Goal: Information Seeking & Learning: Learn about a topic

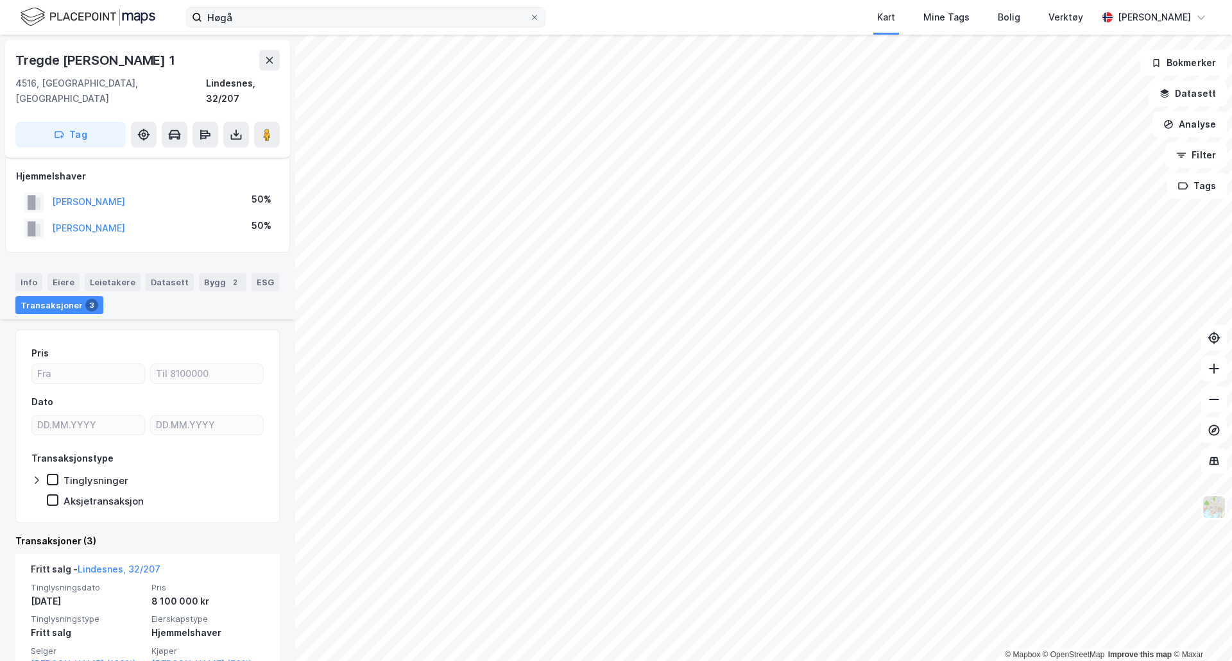
scroll to position [192, 0]
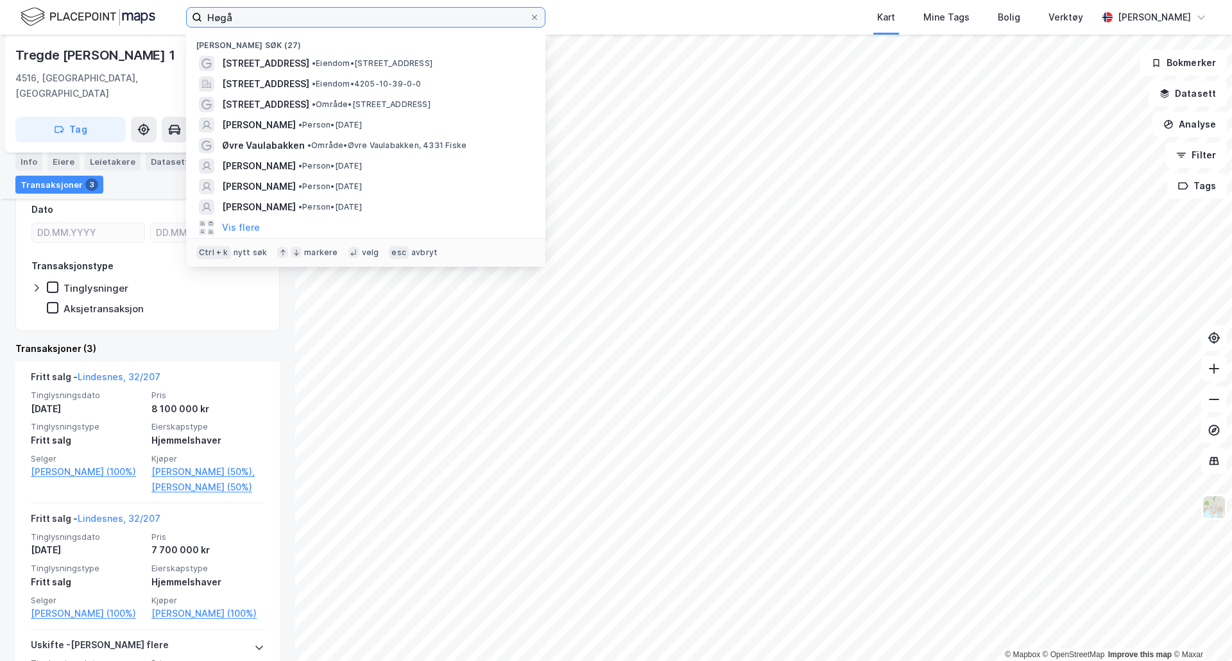
click at [270, 15] on input "Høgå" at bounding box center [365, 17] width 327 height 19
type input "H"
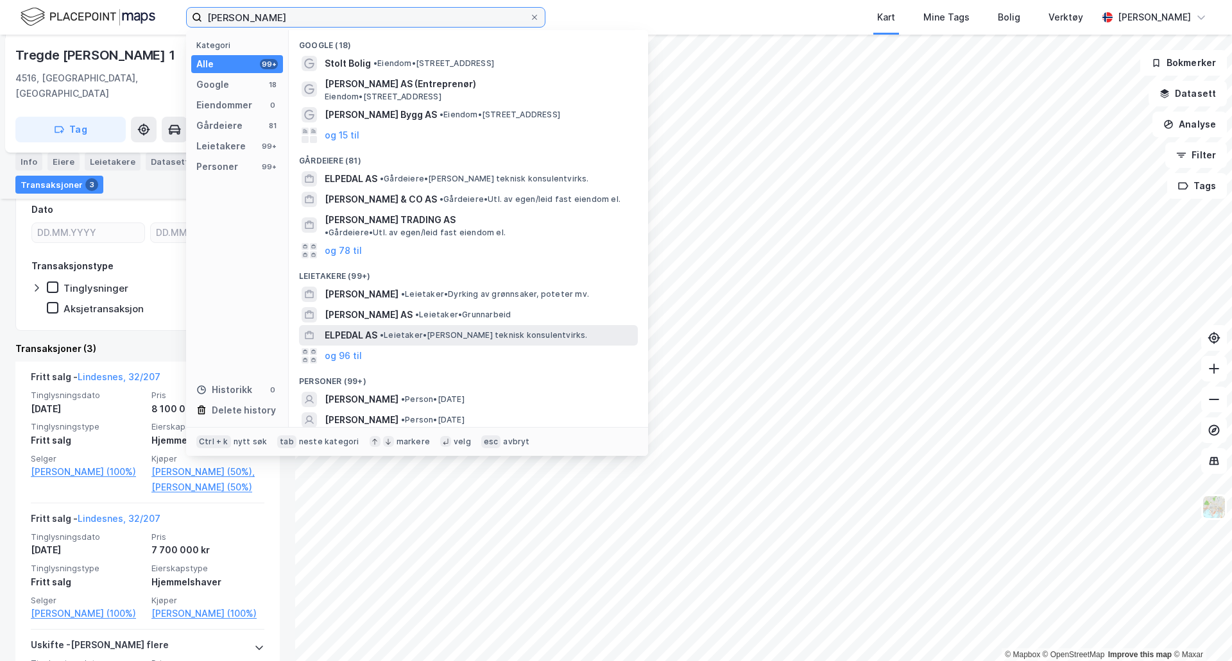
scroll to position [34, 0]
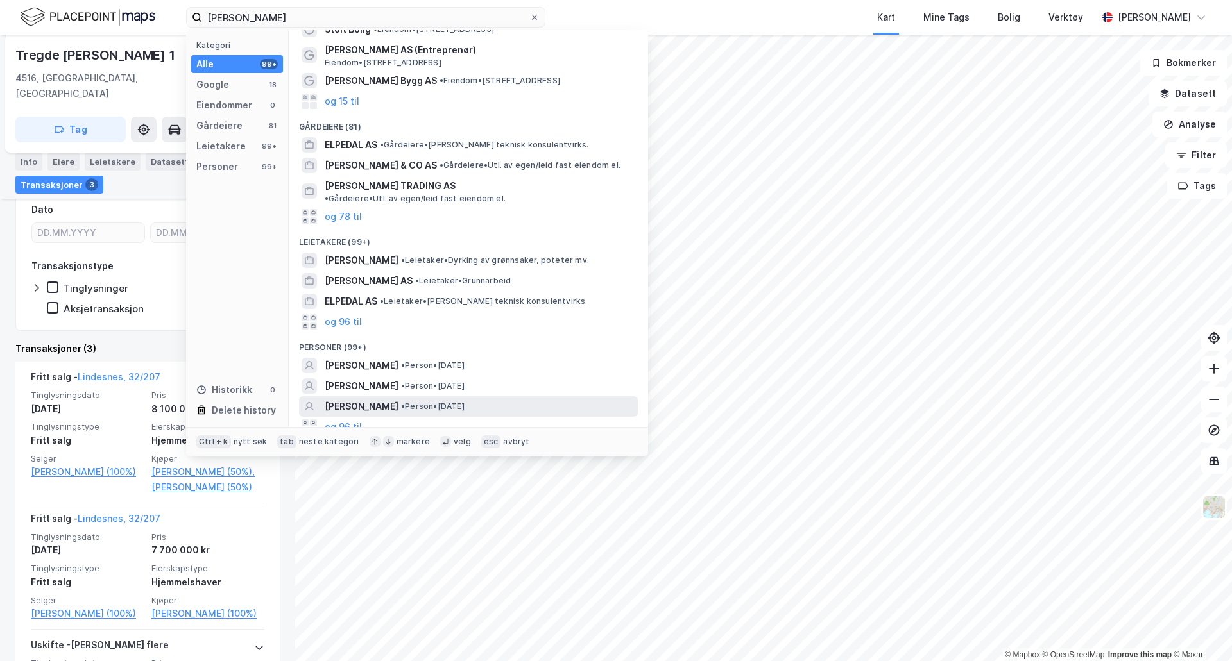
click at [370, 399] on span "[PERSON_NAME]" at bounding box center [362, 406] width 74 height 15
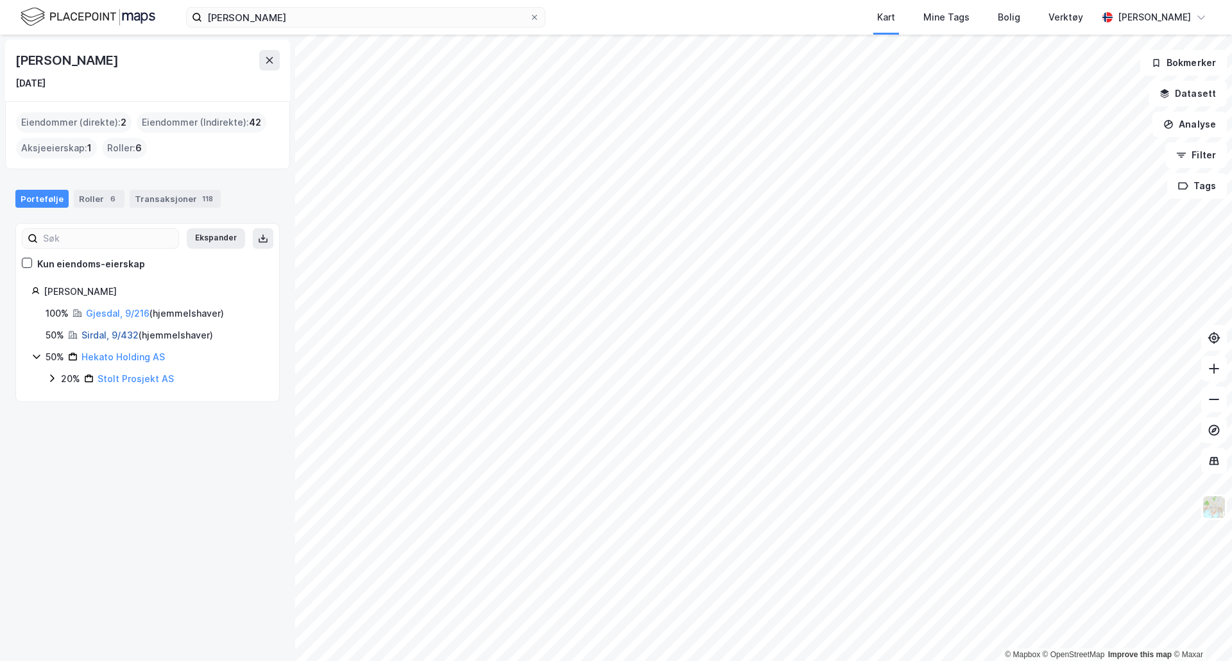
click at [99, 332] on link "Sirdal, 9/432" at bounding box center [109, 335] width 57 height 11
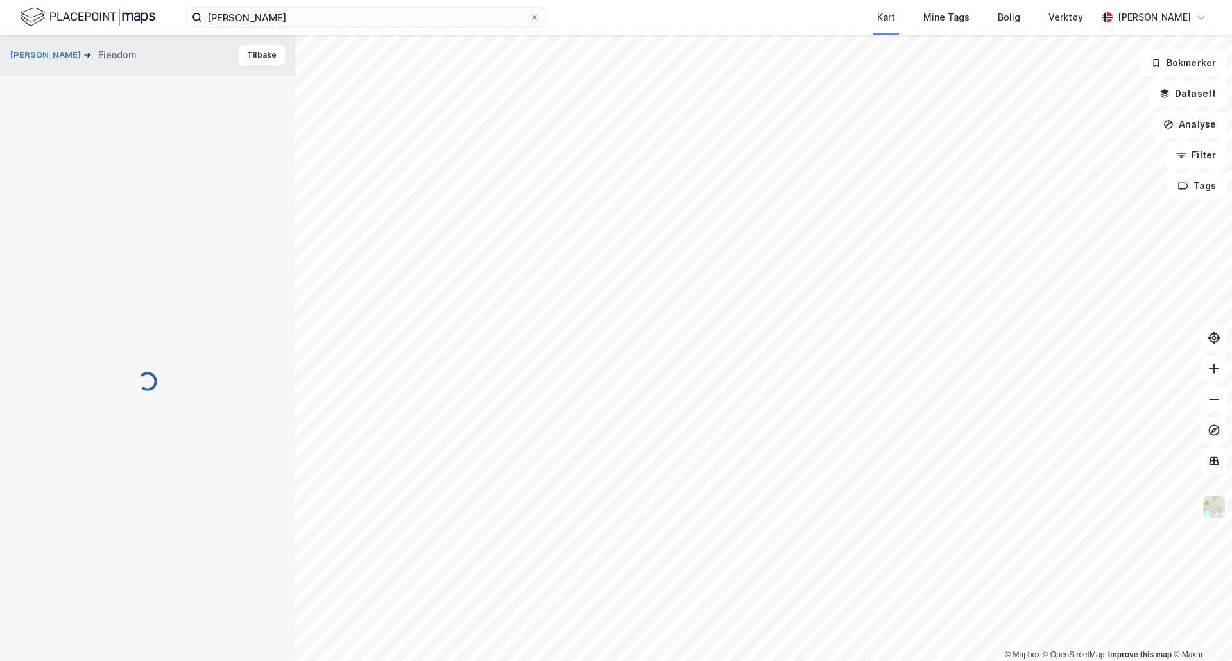
scroll to position [90, 0]
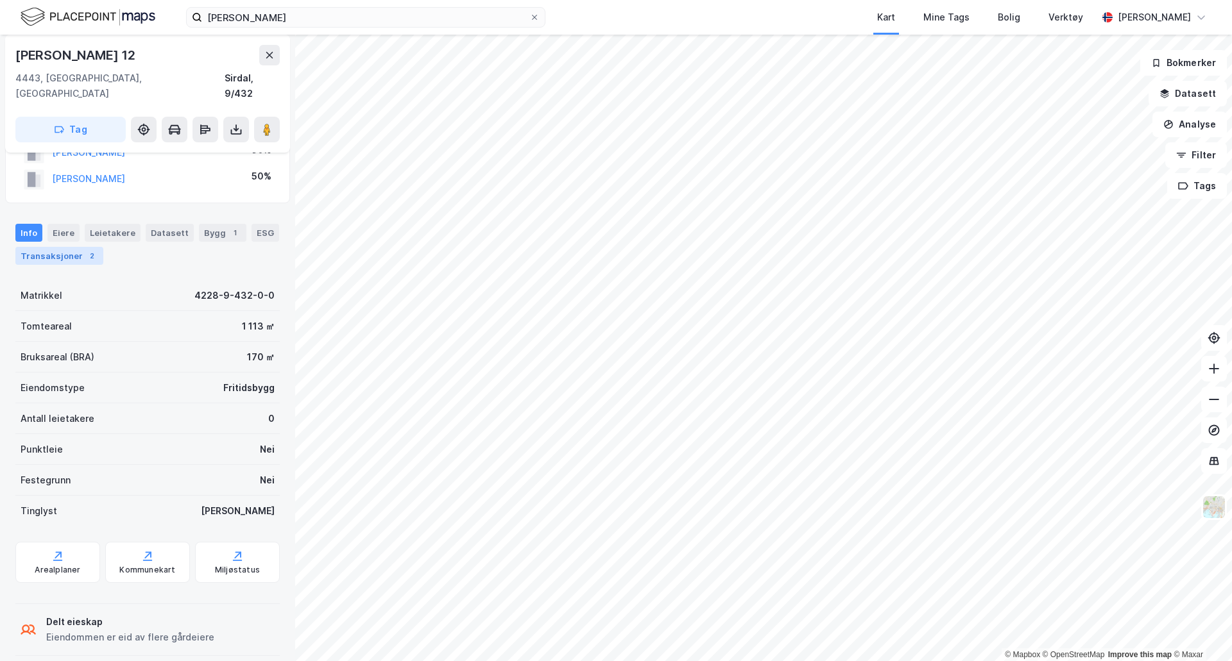
click at [55, 247] on div "Transaksjoner 2" at bounding box center [59, 256] width 88 height 18
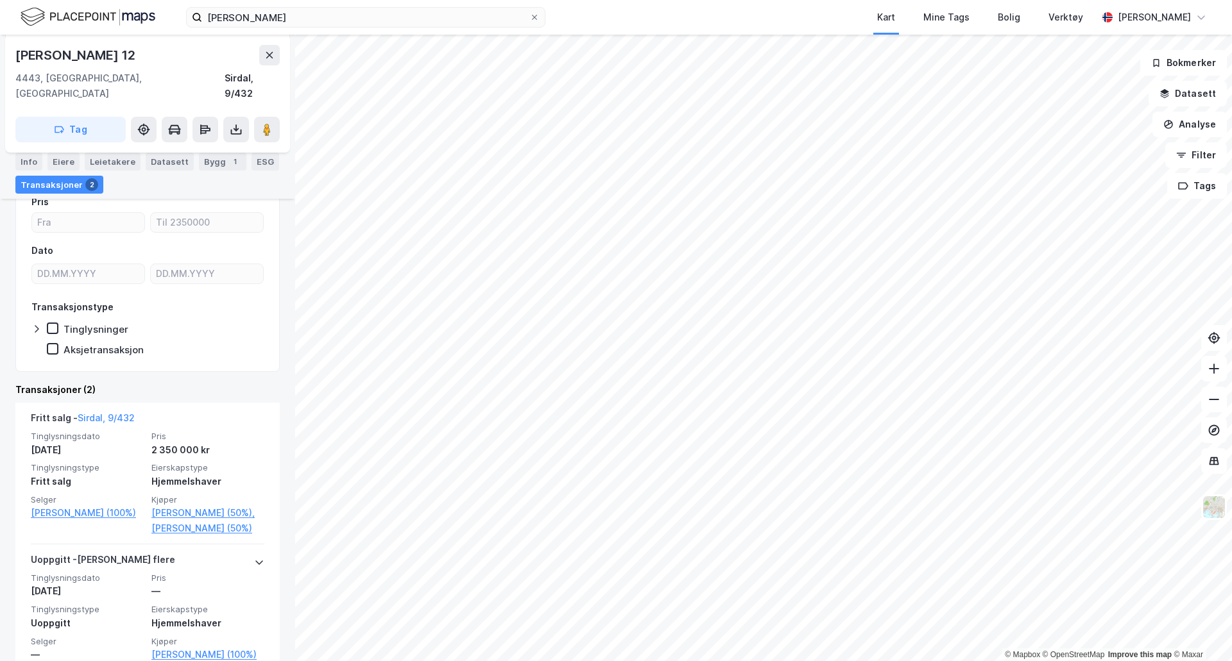
scroll to position [217, 0]
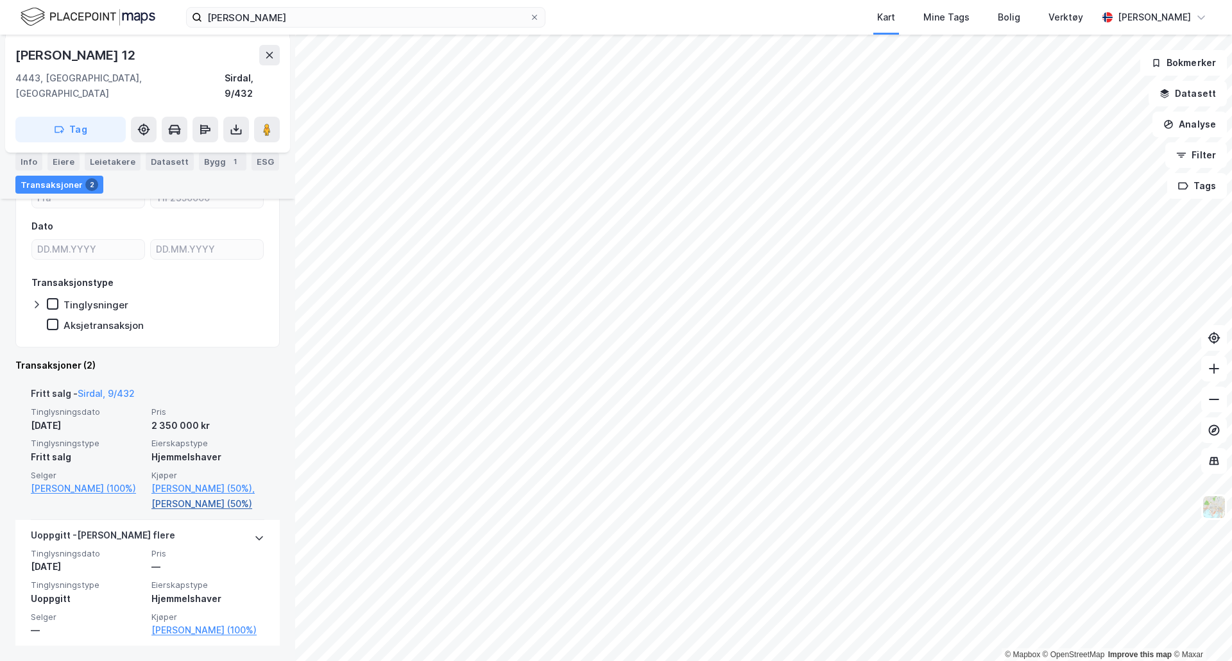
click at [192, 497] on link "[PERSON_NAME] (50%)" at bounding box center [207, 504] width 113 height 15
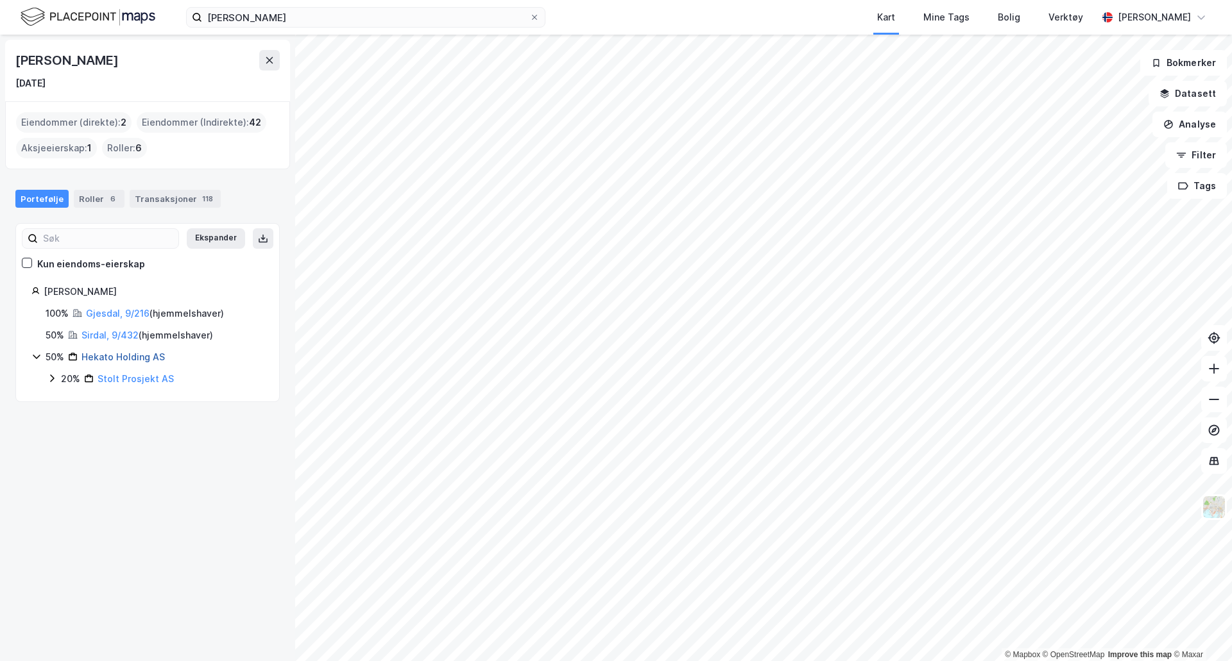
click at [106, 357] on link "Hekato Holding AS" at bounding box center [122, 357] width 83 height 11
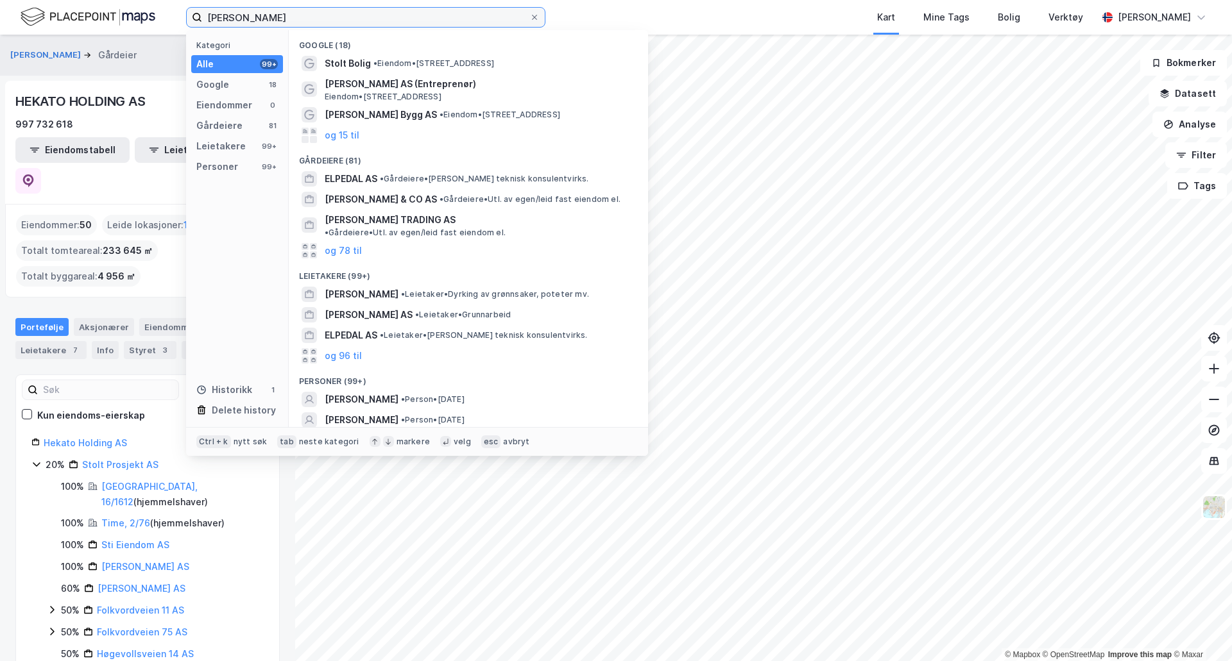
drag, startPoint x: 266, startPoint y: 22, endPoint x: 118, endPoint y: 10, distance: 148.0
click at [118, 10] on div "[PERSON_NAME] Kategori Alle 99+ Google 18 Eiendommer 0 Gårdeiere 81 Leietakere …" at bounding box center [616, 17] width 1232 height 35
type input "b"
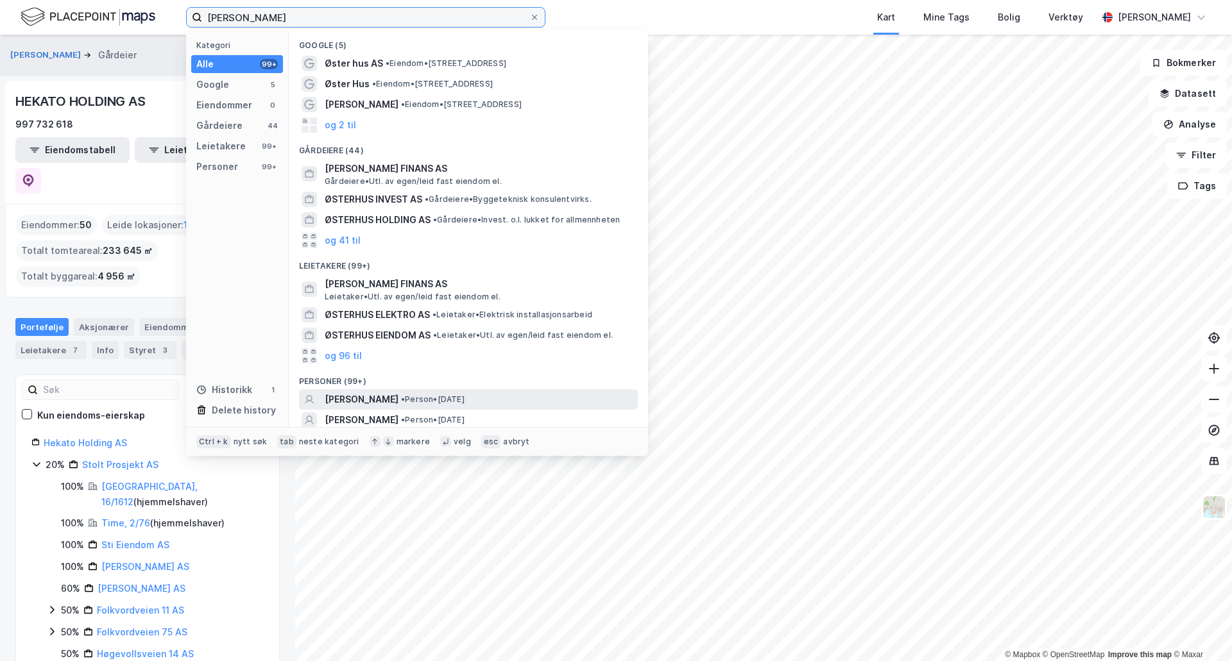
type input "[PERSON_NAME]"
click at [375, 400] on span "[PERSON_NAME]" at bounding box center [362, 399] width 74 height 15
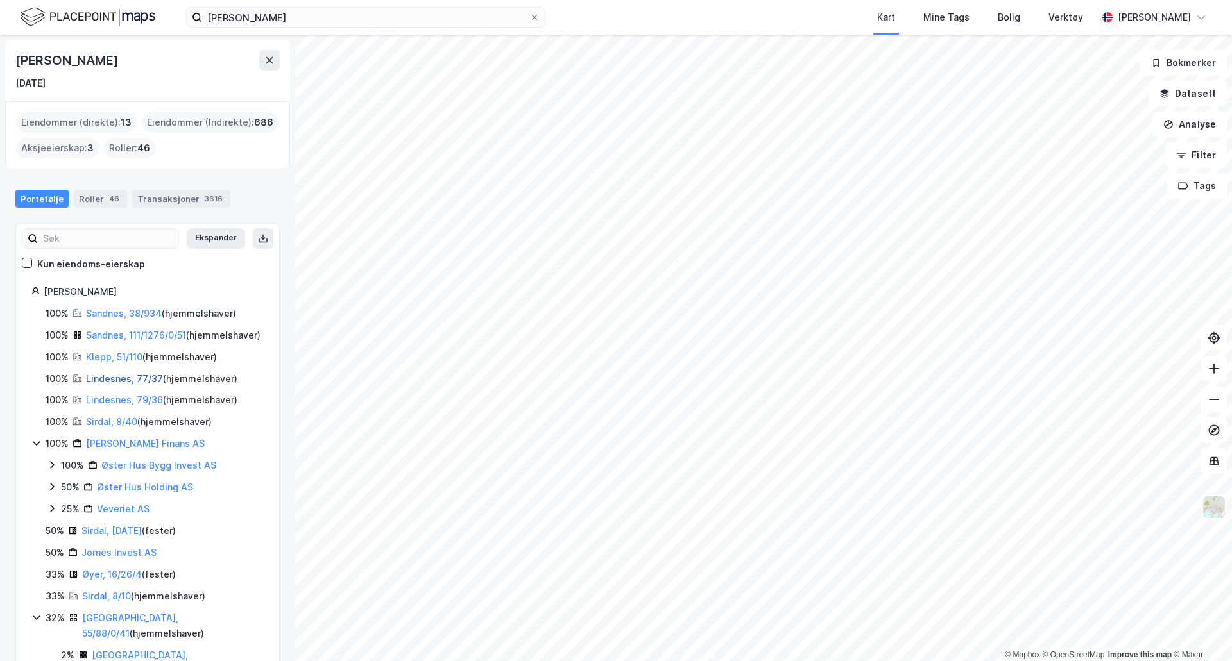
click at [120, 384] on link "Lindesnes, 77/37" at bounding box center [124, 378] width 77 height 11
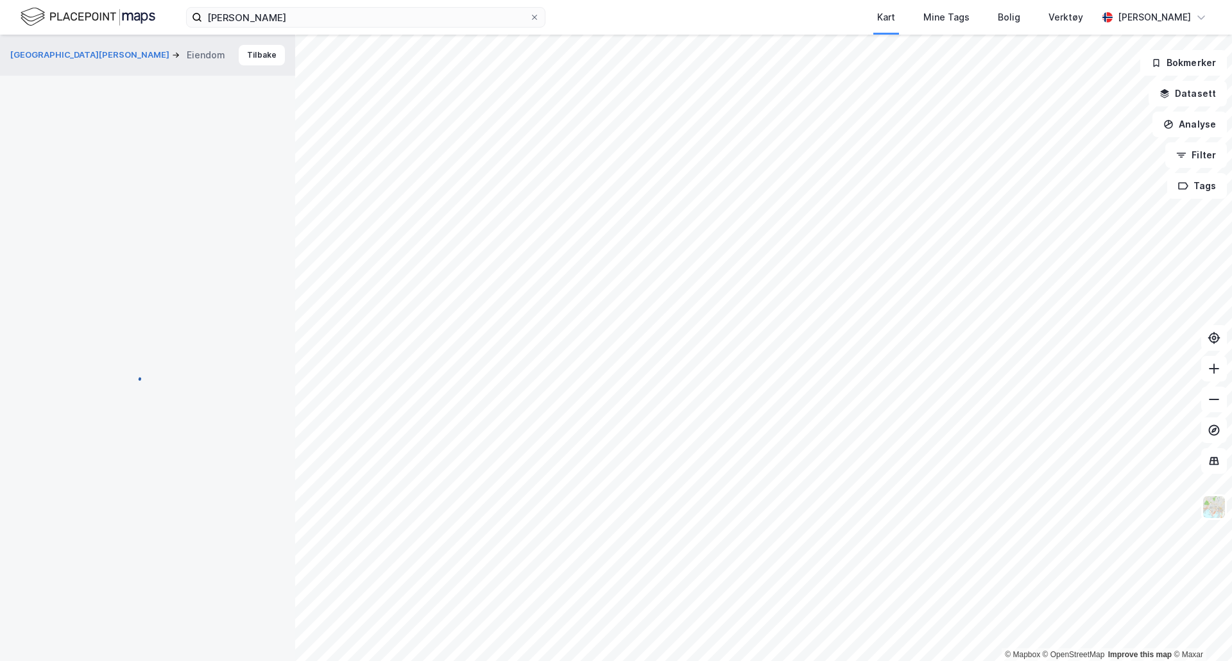
scroll to position [12, 0]
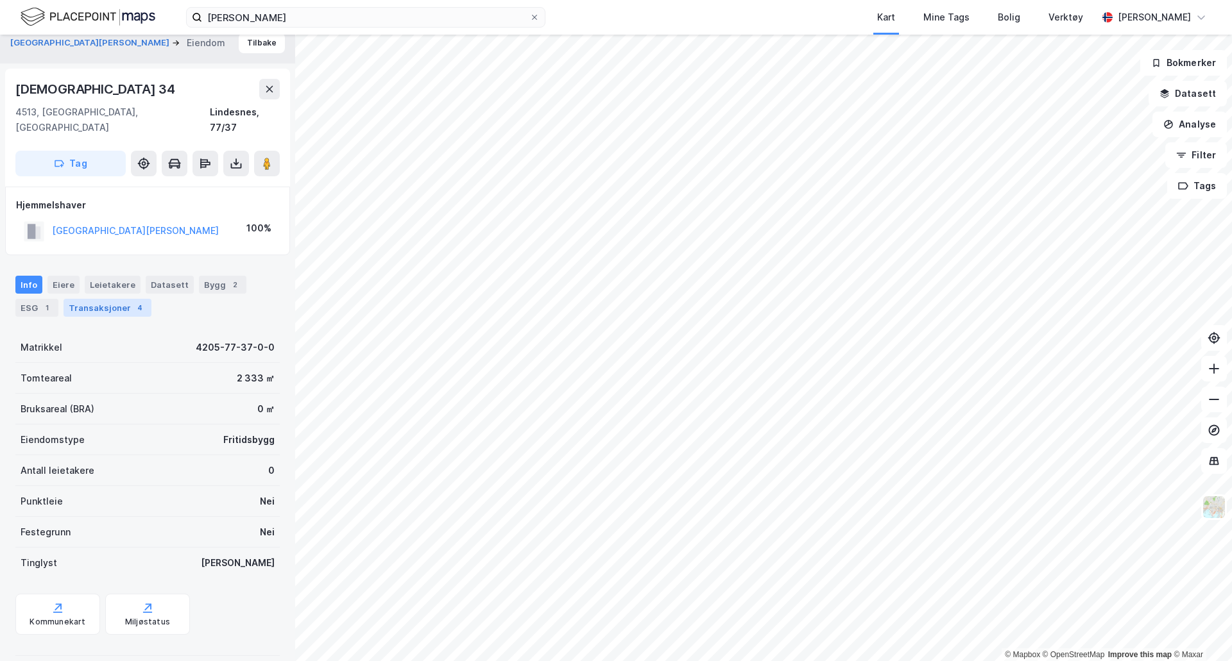
click at [100, 299] on div "Transaksjoner 4" at bounding box center [108, 308] width 88 height 18
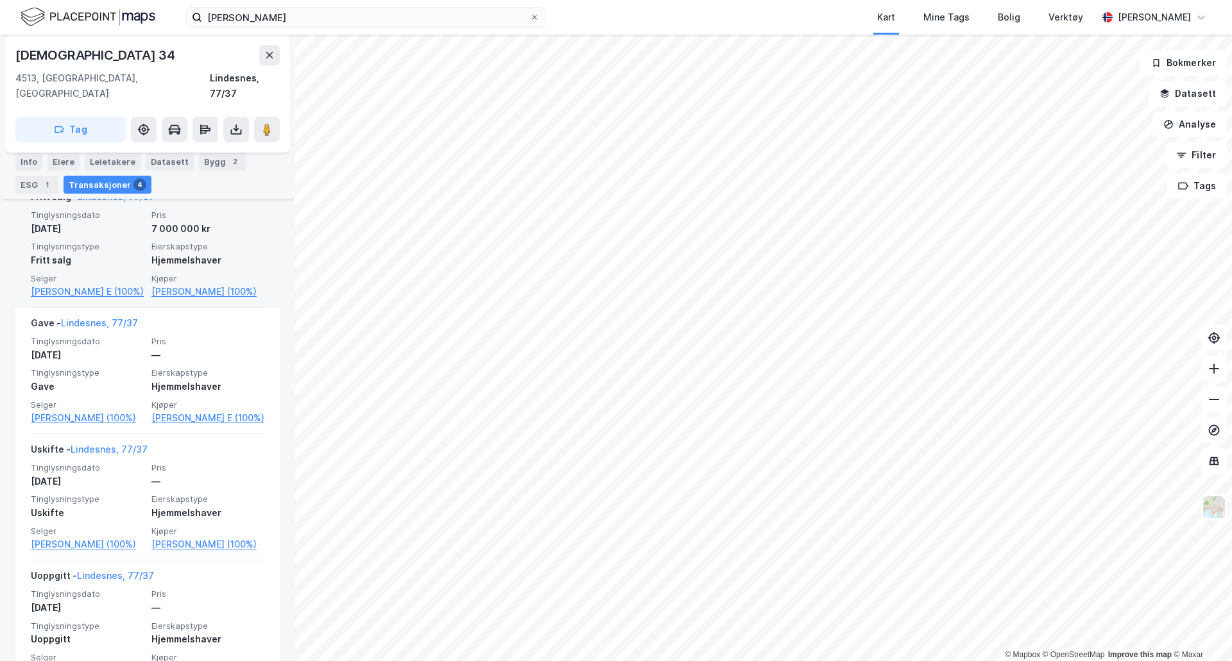
scroll to position [321, 0]
